Goal: Task Accomplishment & Management: Manage account settings

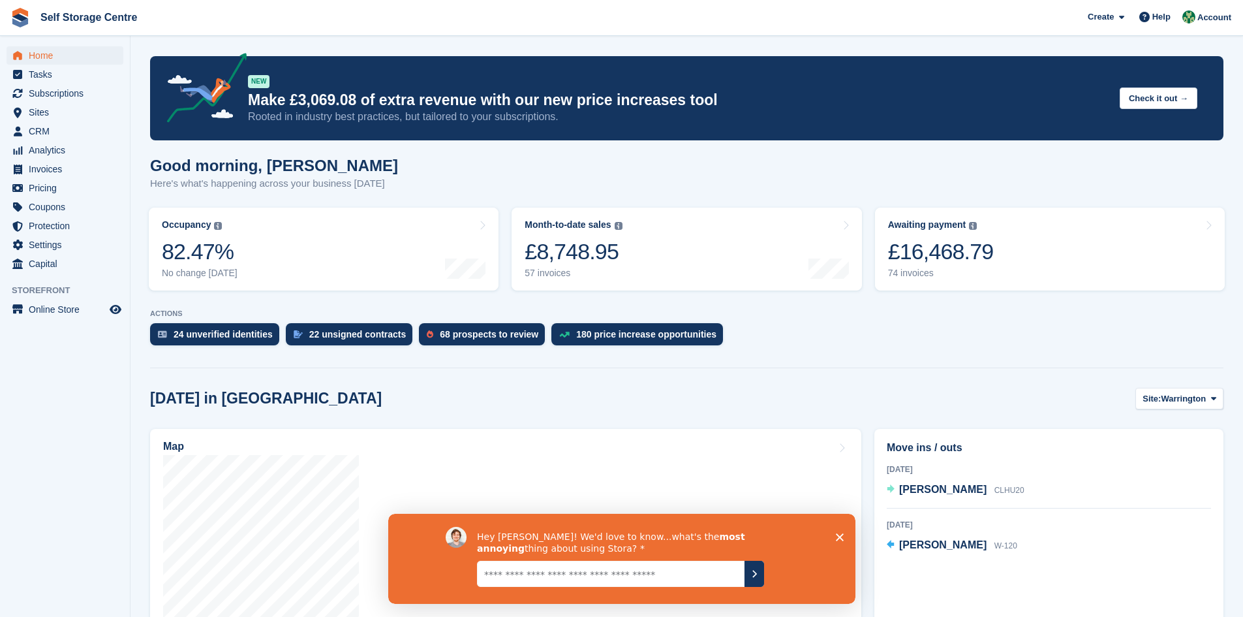
click at [599, 428] on polygon "Close survey" at bounding box center [840, 537] width 8 height 8
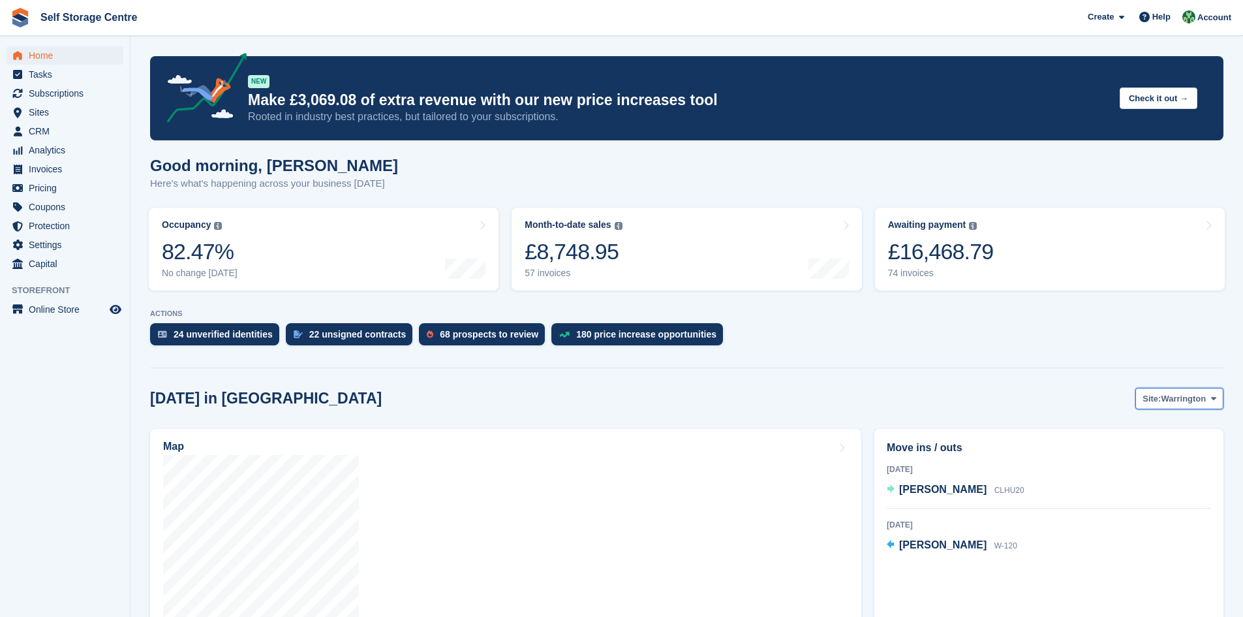
click at [599, 403] on icon at bounding box center [1214, 398] width 5 height 8
click at [599, 428] on link "Winsford" at bounding box center [1161, 452] width 114 height 23
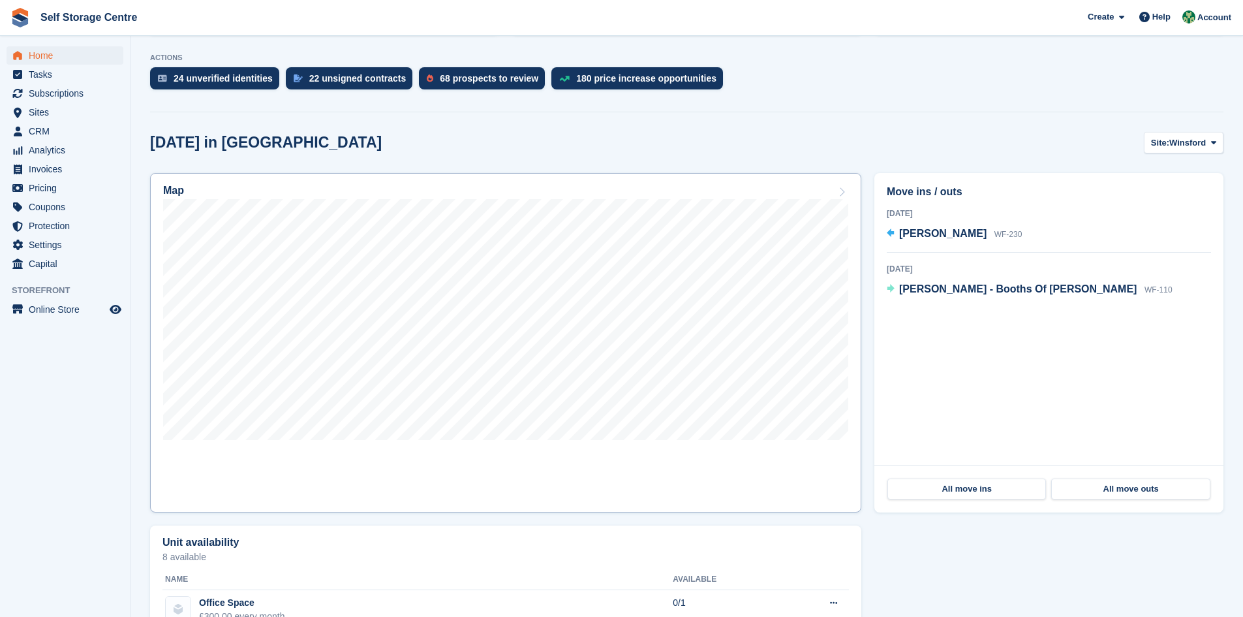
scroll to position [261, 0]
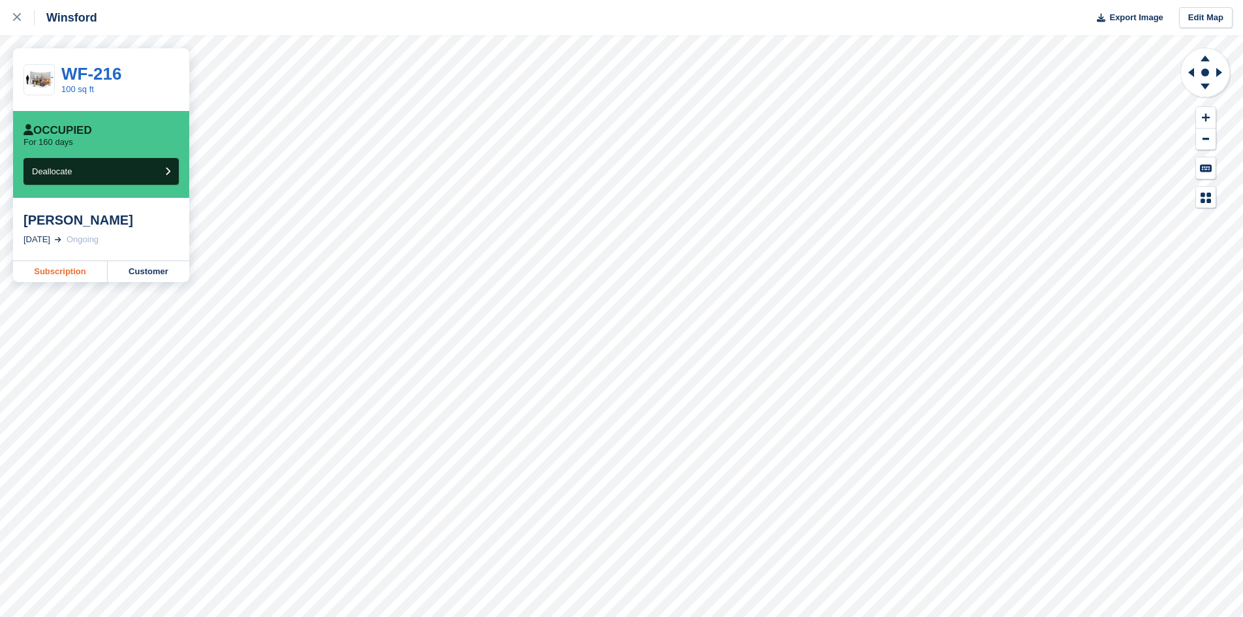
click at [65, 272] on link "Subscription" at bounding box center [60, 271] width 95 height 21
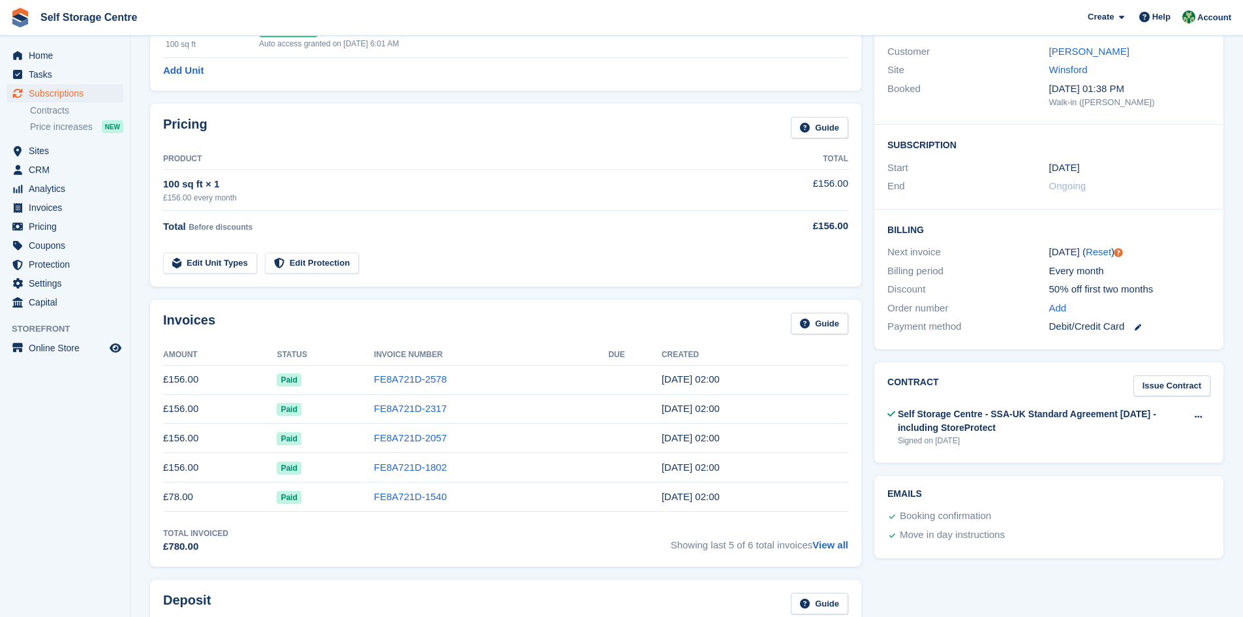
scroll to position [196, 0]
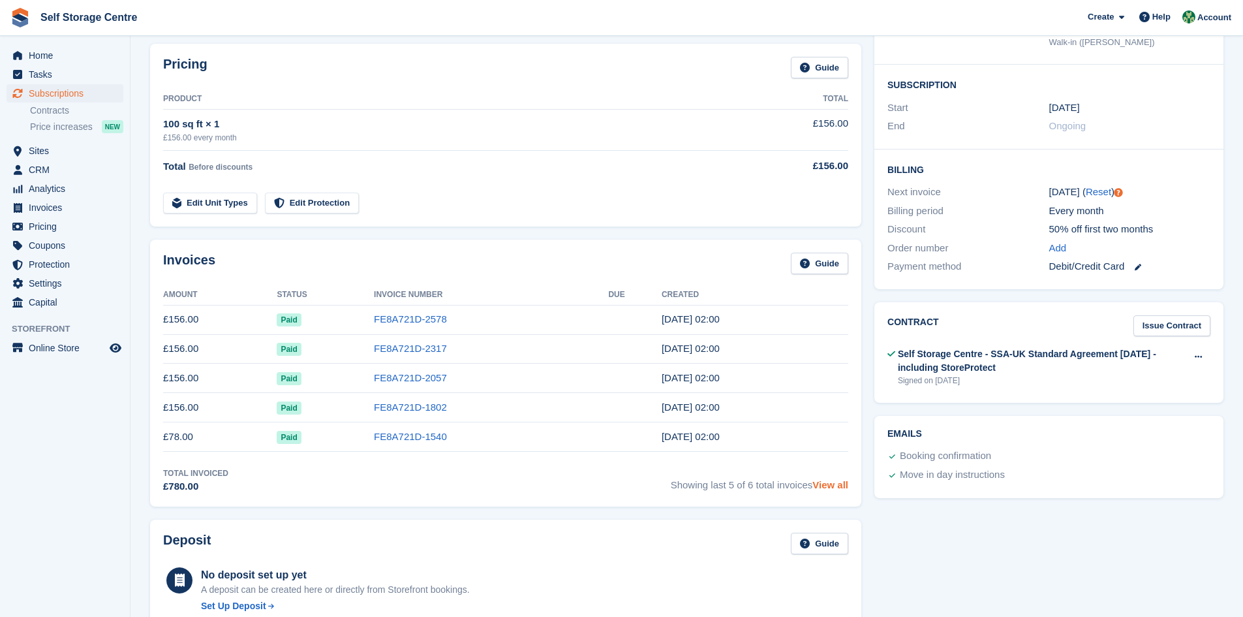
click at [834, 488] on link "View all" at bounding box center [831, 484] width 36 height 11
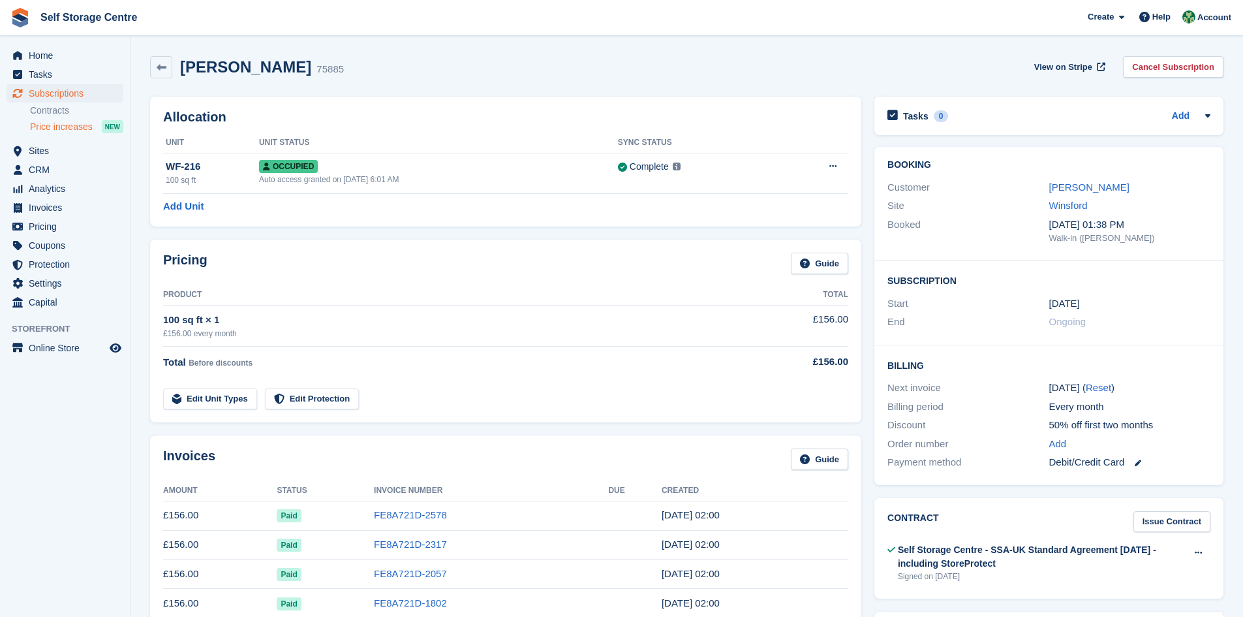
scroll to position [196, 0]
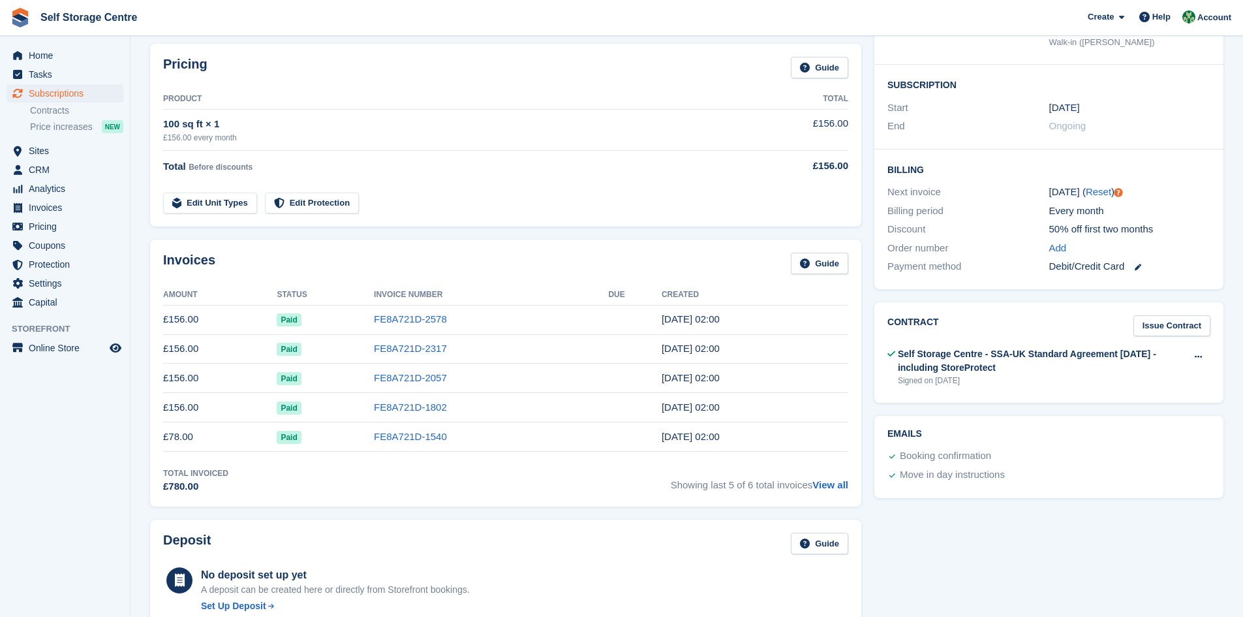
click at [251, 133] on div "£156.00 every month" at bounding box center [453, 138] width 580 height 12
click at [409, 135] on div "£156.00 every month" at bounding box center [453, 138] width 580 height 12
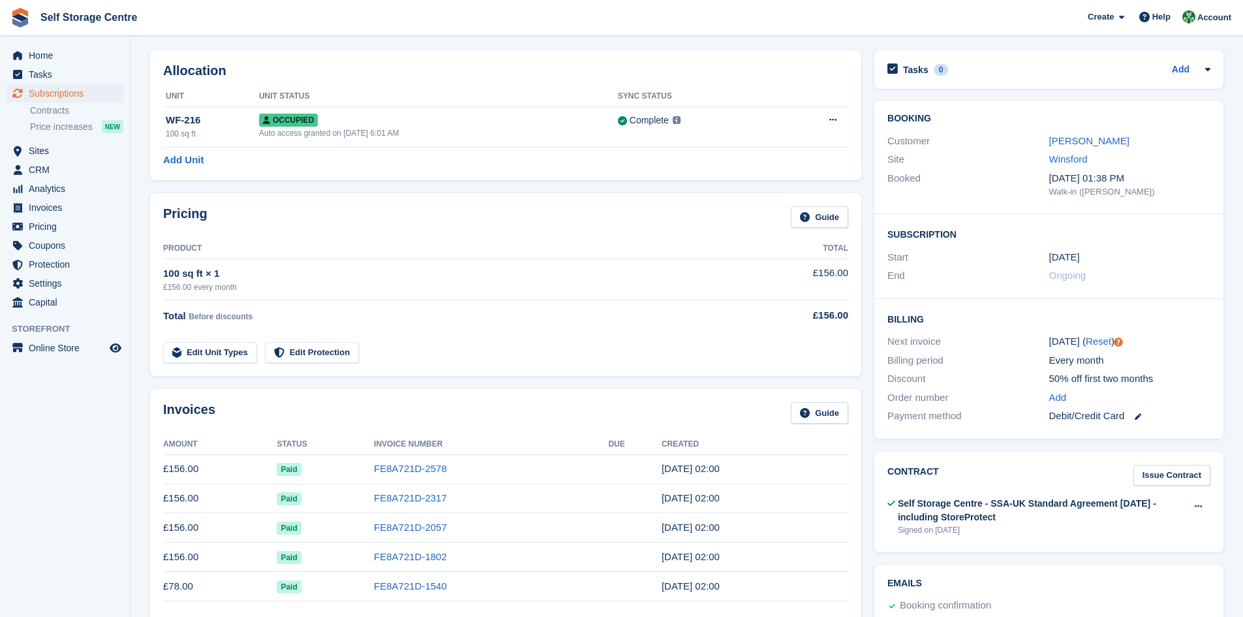
scroll to position [34, 0]
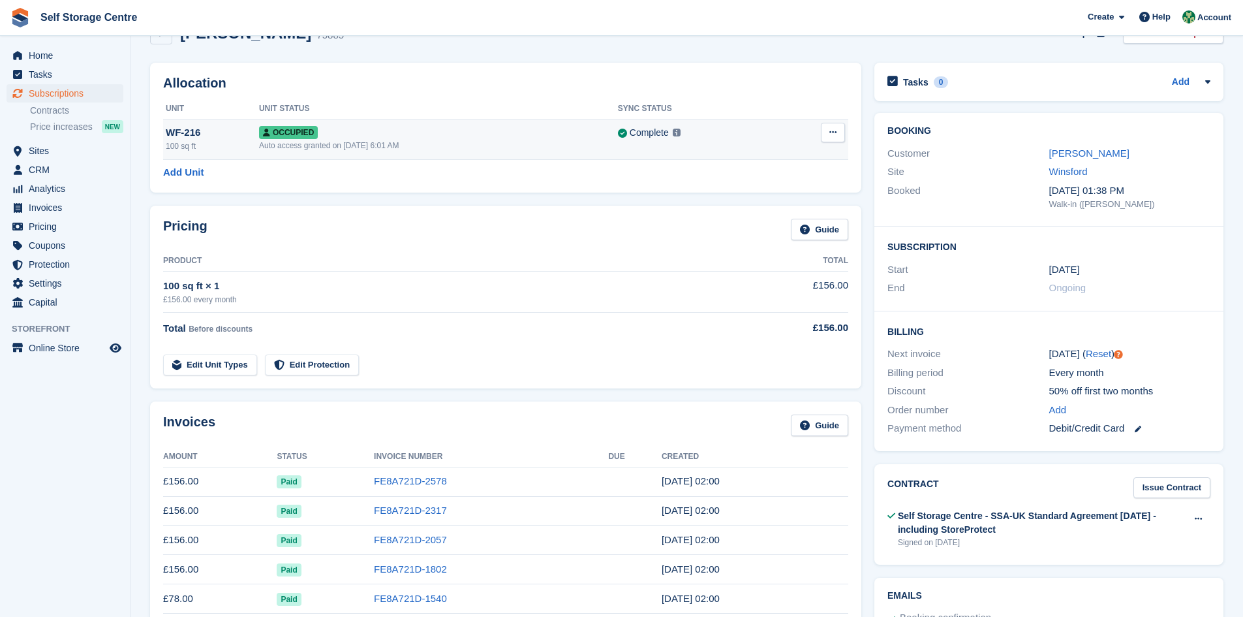
click at [199, 141] on div "100 sq ft" at bounding box center [212, 146] width 93 height 12
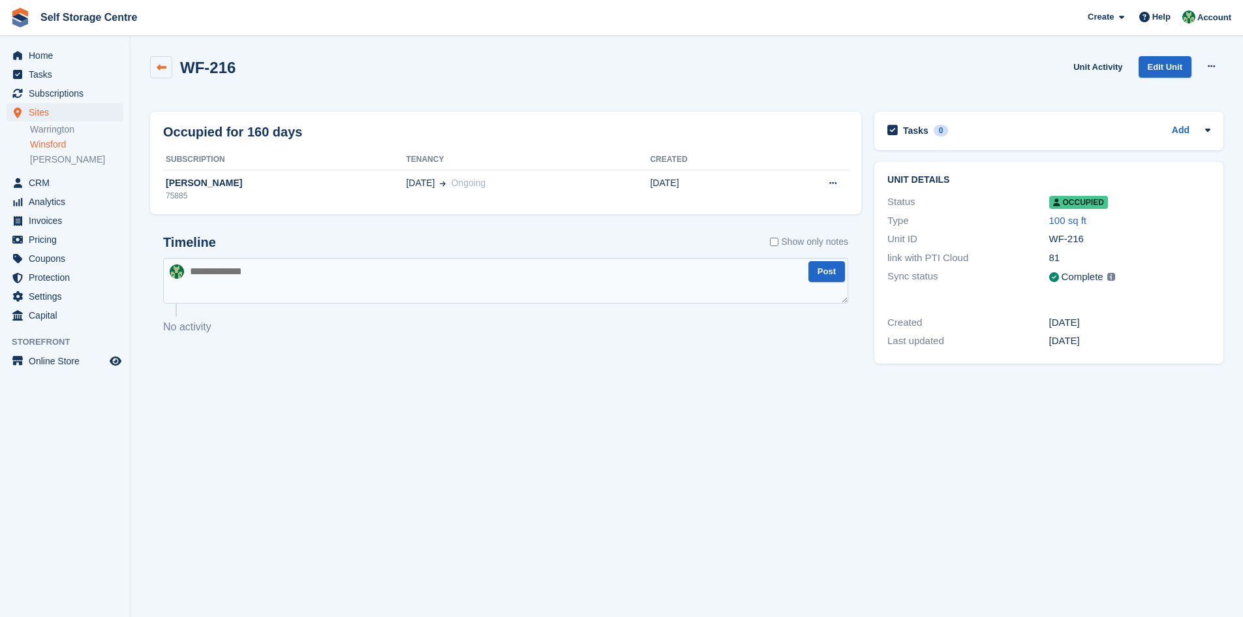
click at [164, 65] on icon at bounding box center [162, 68] width 10 height 10
click at [494, 181] on div "29 Mar Ongoing" at bounding box center [528, 183] width 244 height 14
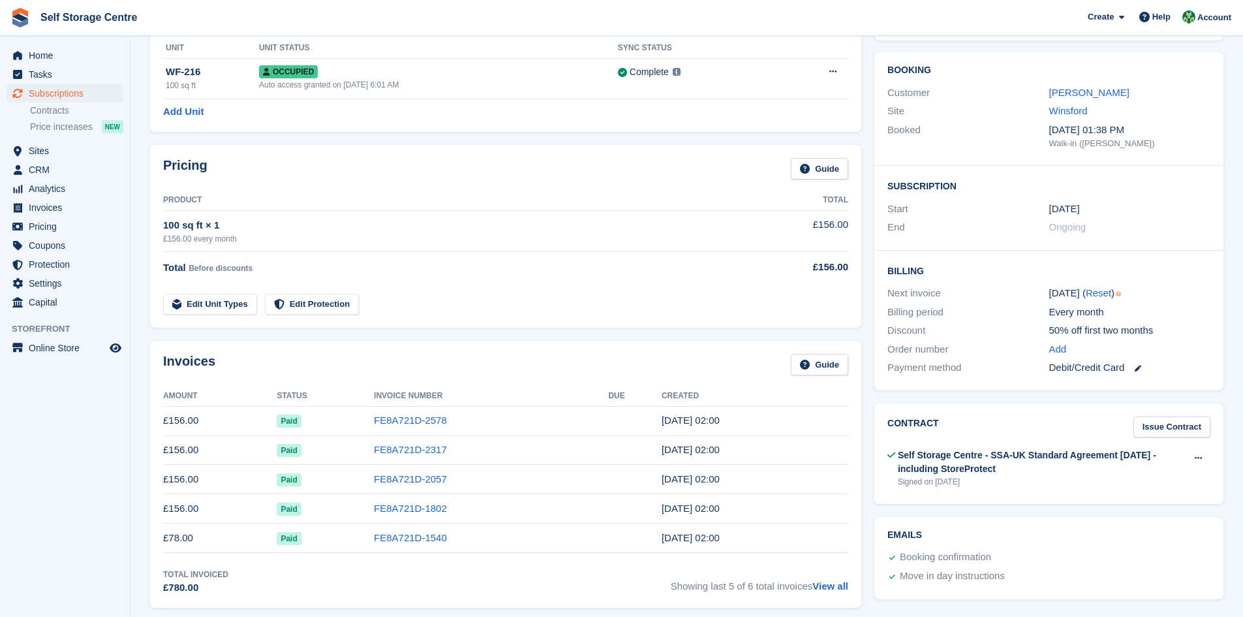
scroll to position [131, 0]
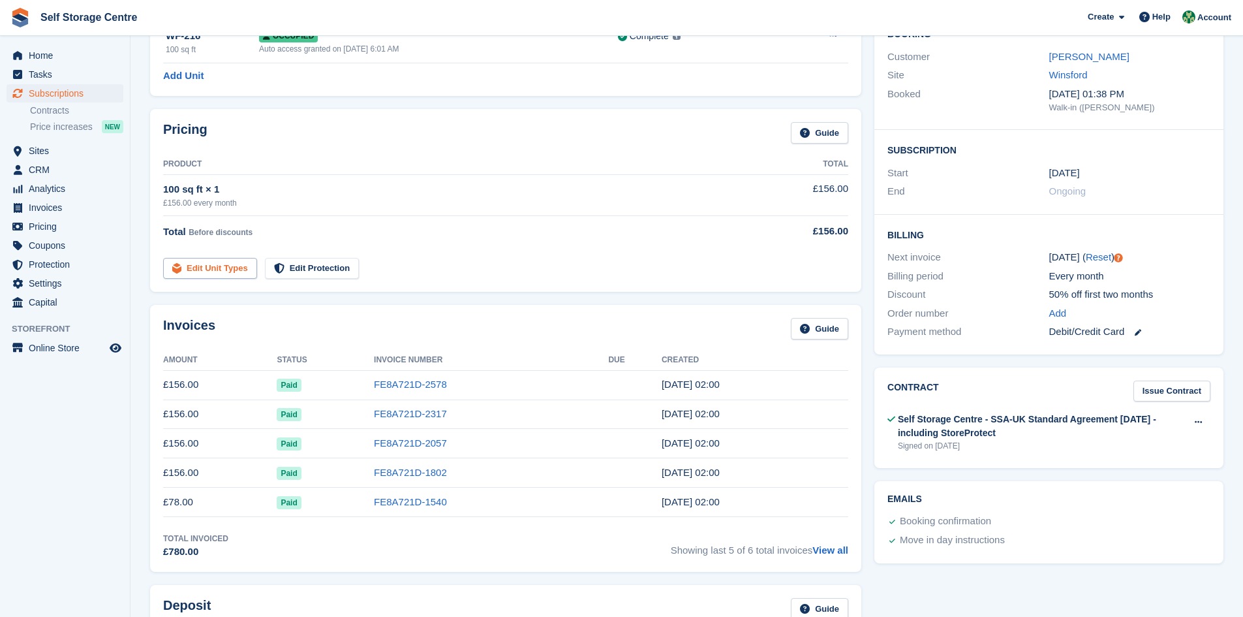
click at [208, 264] on link "Edit Unit Types" at bounding box center [210, 269] width 94 height 22
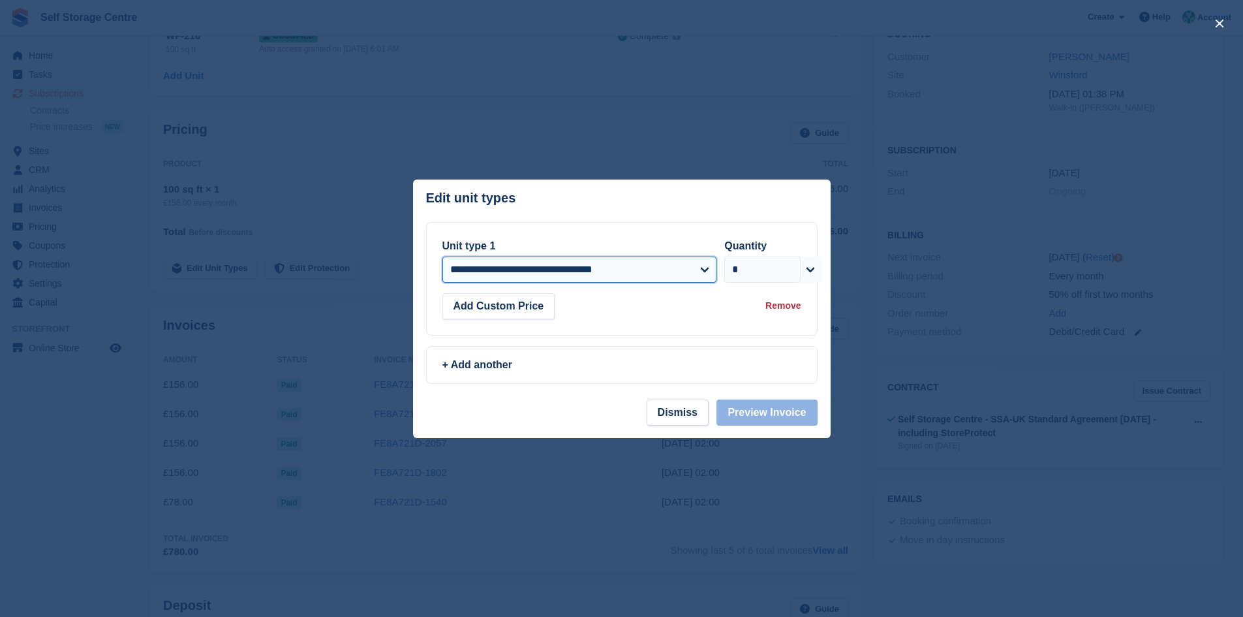
click at [703, 272] on select "**********" at bounding box center [580, 270] width 275 height 26
click at [666, 275] on select "**********" at bounding box center [580, 270] width 275 height 26
click at [525, 309] on button "Add Custom Price" at bounding box center [499, 306] width 113 height 26
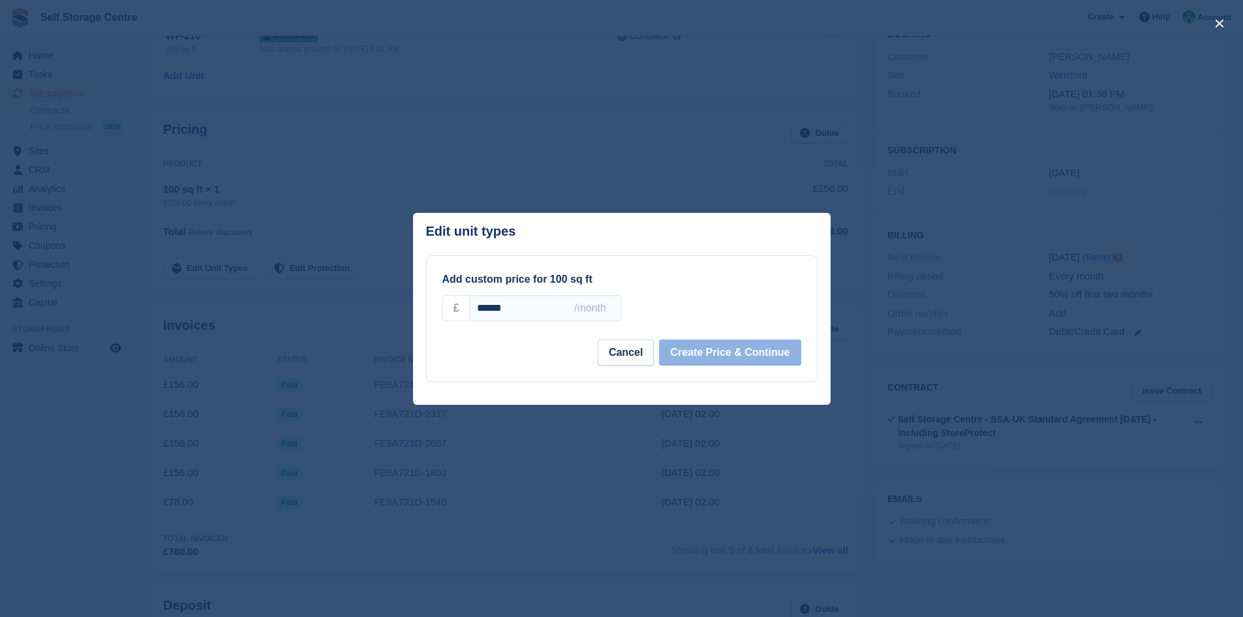
click at [525, 309] on input "******" at bounding box center [545, 308] width 152 height 26
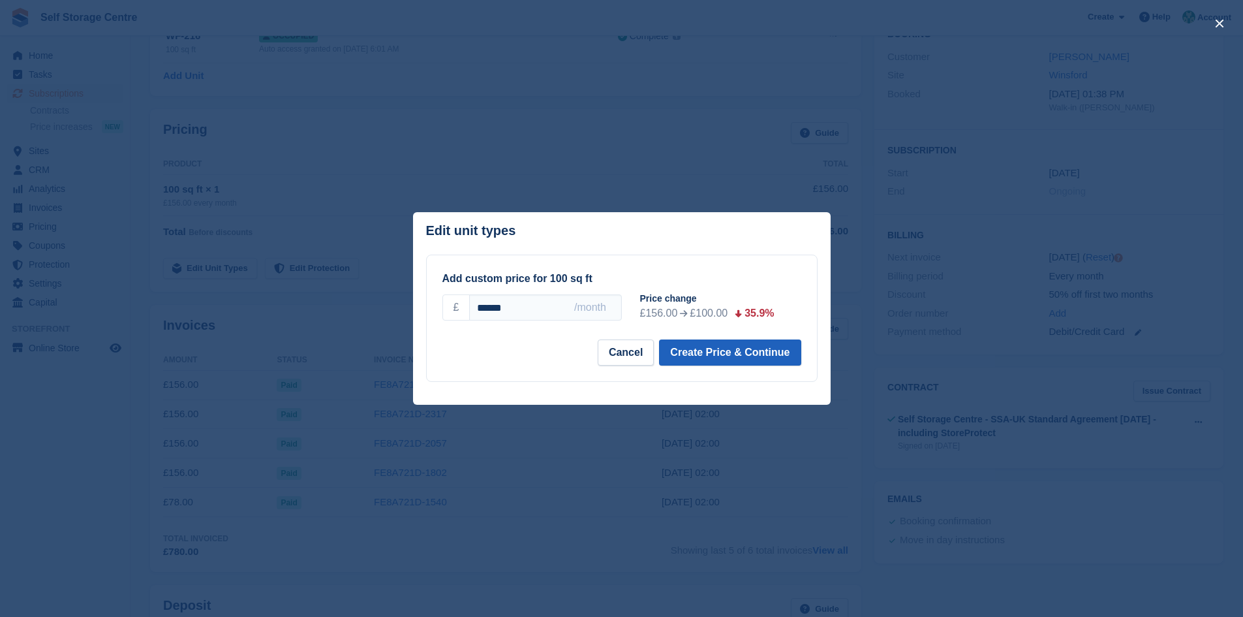
type input "******"
click at [737, 355] on button "Create Price & Continue" at bounding box center [730, 352] width 142 height 26
select select "*****"
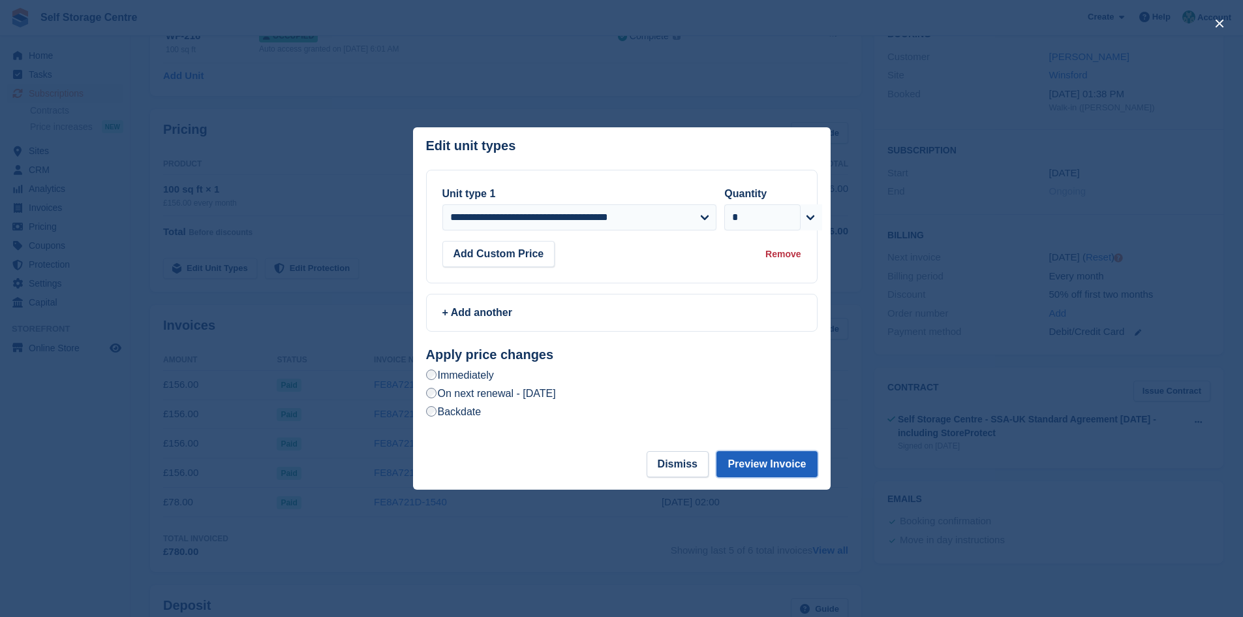
click at [802, 469] on button "Preview Invoice" at bounding box center [767, 464] width 101 height 26
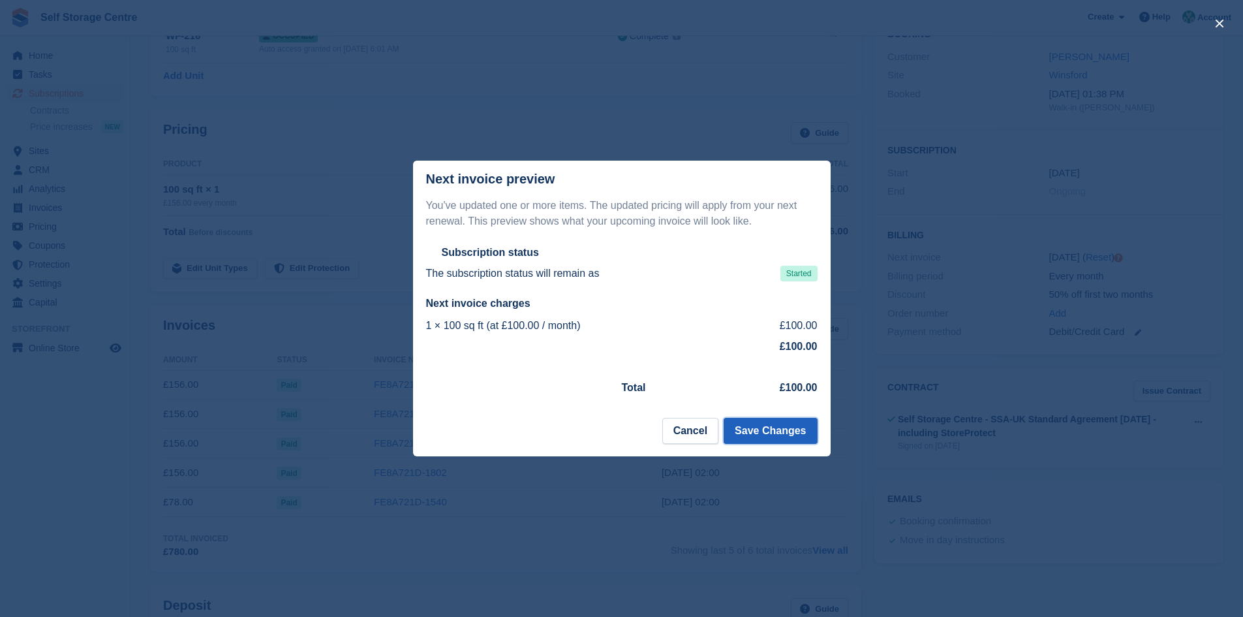
click at [794, 438] on button "Save Changes" at bounding box center [770, 431] width 93 height 26
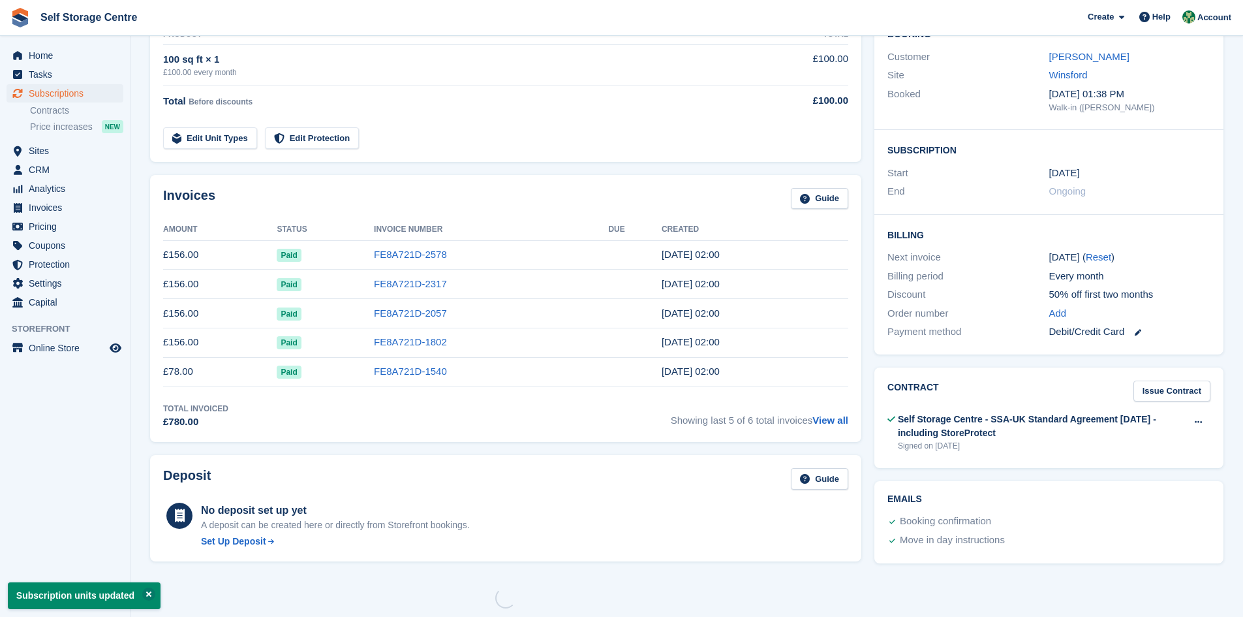
scroll to position [0, 0]
